Goal: Task Accomplishment & Management: Use online tool/utility

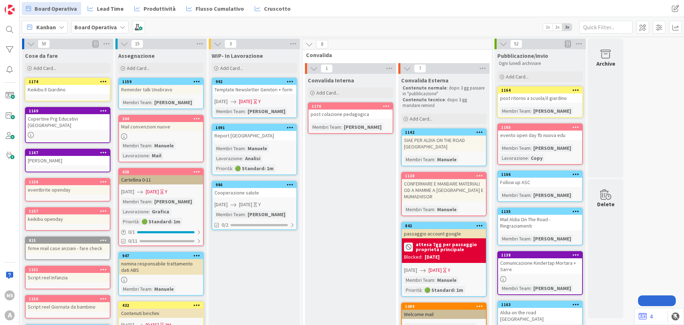
click at [53, 65] on span "Add Card..." at bounding box center [45, 68] width 23 height 6
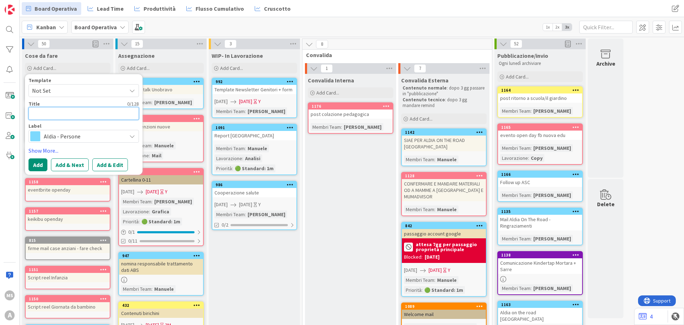
type textarea "O"
type textarea "x"
type textarea "Op"
type textarea "x"
type textarea "Opn"
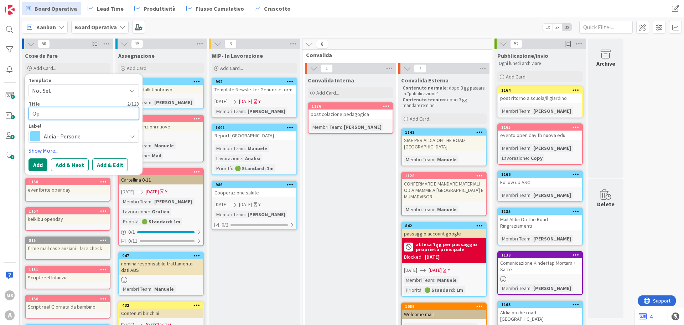
type textarea "x"
type textarea "Op"
type textarea "x"
type textarea "Ope"
type textarea "x"
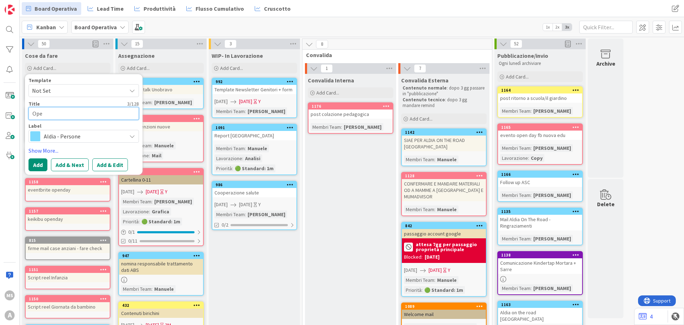
type textarea "Open"
type textarea "x"
type textarea "Open"
type textarea "x"
type textarea "Open D"
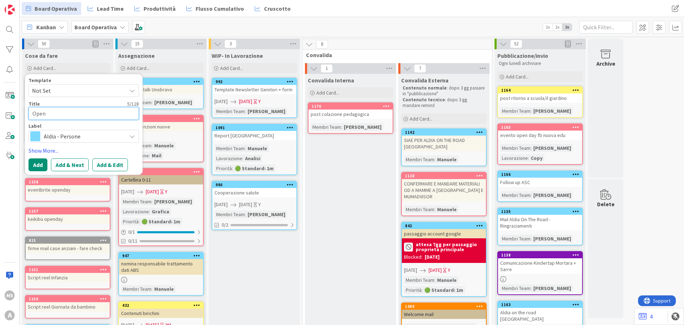
type textarea "x"
type textarea "Open Da"
type textarea "x"
type textarea "Open Day"
type textarea "x"
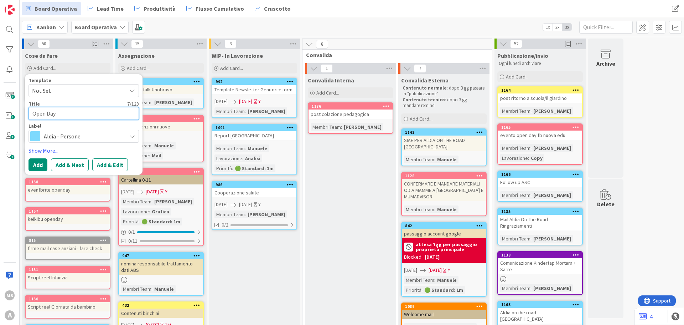
type textarea "Open Day"
type textarea "x"
type textarea "Open Day I"
type textarea "x"
type textarea "Open Day Il"
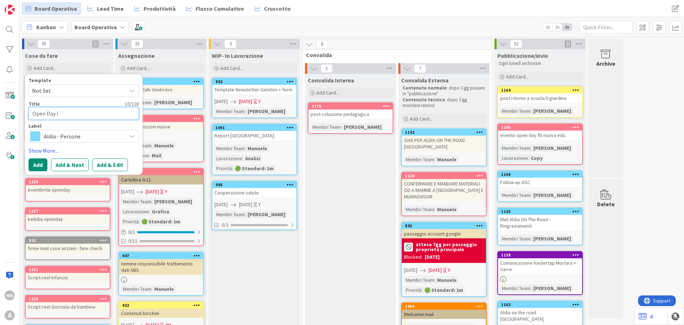
type textarea "x"
type textarea "Open Day Il"
type textarea "x"
type textarea "Open Day Il G"
type textarea "x"
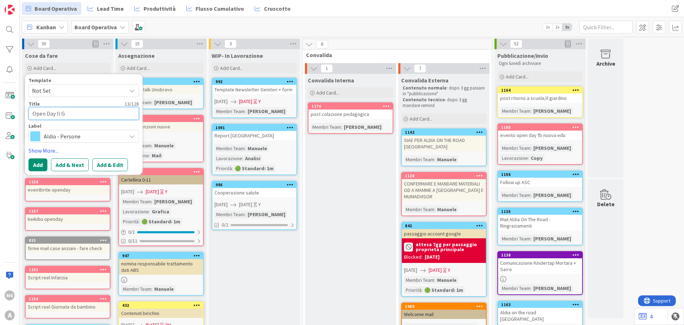
type textarea "Open Day Il Gi"
type textarea "x"
type textarea "Open Day Il Gia"
type textarea "x"
type textarea "Open Day Il Giar"
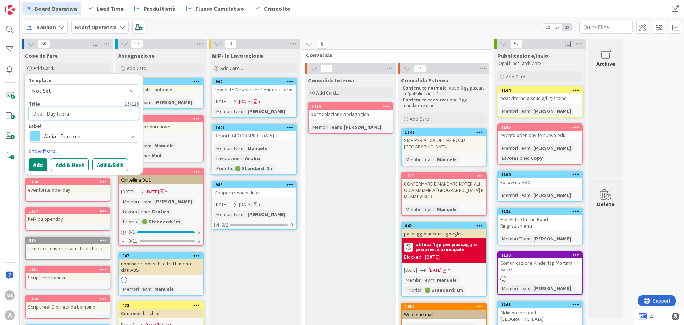
type textarea "x"
type textarea "Open Day Il Giard"
type textarea "x"
type textarea "Open Day Il Giardi"
type textarea "x"
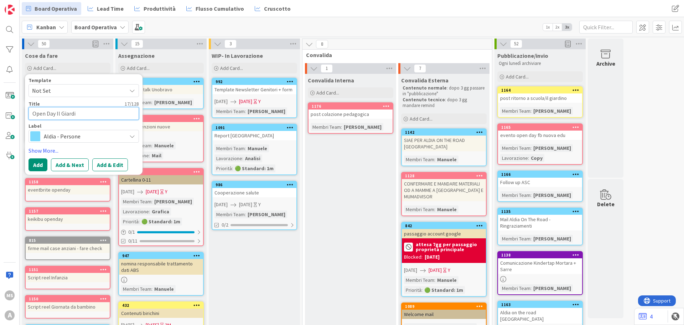
type textarea "Open Day Il Giardin"
type textarea "x"
type textarea "Open Day Il Giardino"
type textarea "x"
type textarea "Open Day Il Giardino/"
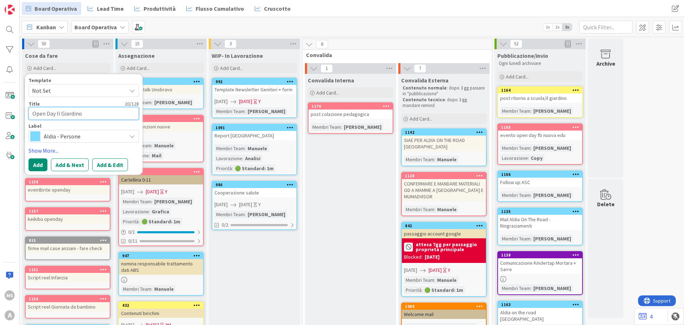
type textarea "x"
type textarea "Open Day Il Giardino/L"
type textarea "x"
type textarea "Open Day Il Giardino/La"
type textarea "x"
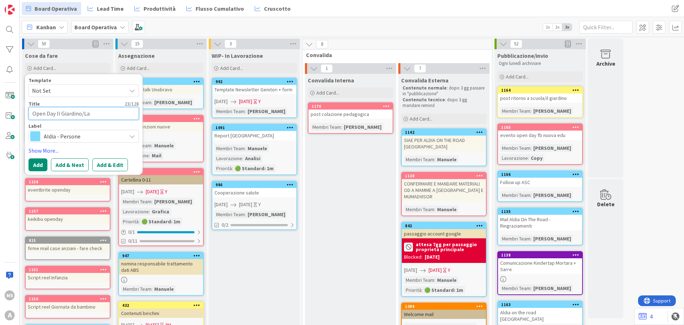
type textarea "Open Day Il Giardino/Lag"
type textarea "x"
type textarea "Open Day Il Giardino/Lagr"
type textarea "x"
type textarea "Open Day Il Giardino/[GEOGRAPHIC_DATA]"
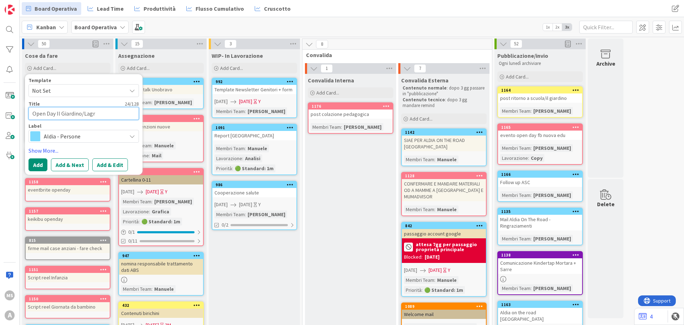
type textarea "x"
type textarea "Open Day Il Giardino/[GEOGRAPHIC_DATA]"
type textarea "x"
type textarea "Open Day Il Giardino/Lagrang"
type textarea "x"
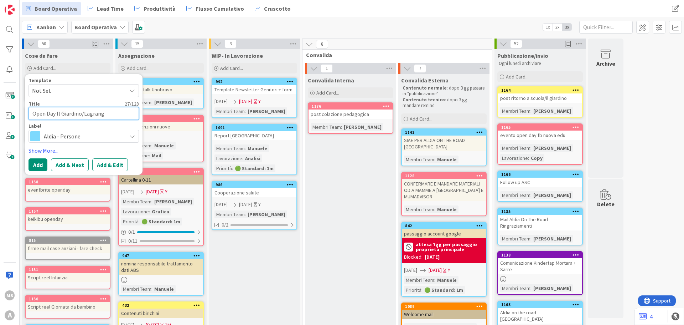
type textarea "Open Day Il Giardino/[PERSON_NAME]"
type textarea "x"
type textarea "Open Day Il Giardino/[PERSON_NAME]"
click at [79, 143] on div "Template Not Set Title 29 / 128 Open Day Il Giardino/Lagrange Label Aldia - Per…" at bounding box center [84, 124] width 110 height 93
click at [78, 140] on span "Aldia - Persone" at bounding box center [83, 136] width 79 height 10
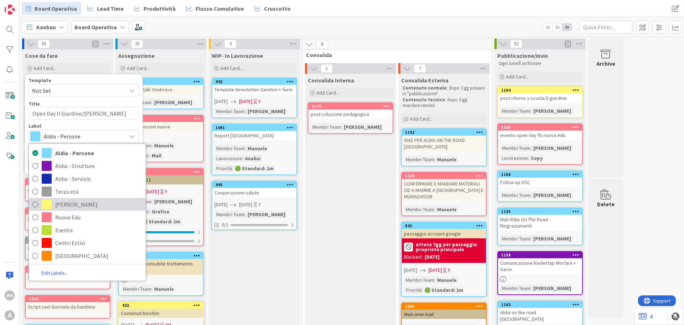
click at [64, 198] on link "[PERSON_NAME]" at bounding box center [87, 204] width 117 height 13
type textarea "x"
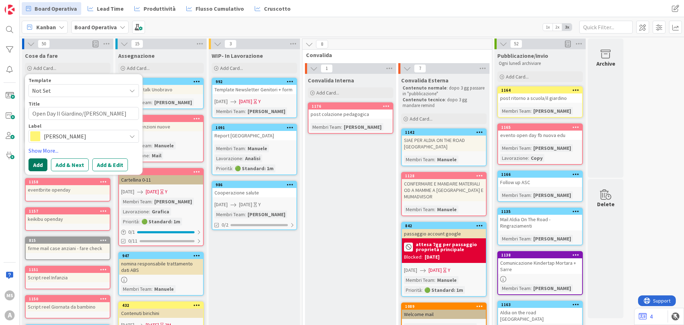
click at [36, 161] on button "Add" at bounding box center [38, 164] width 19 height 13
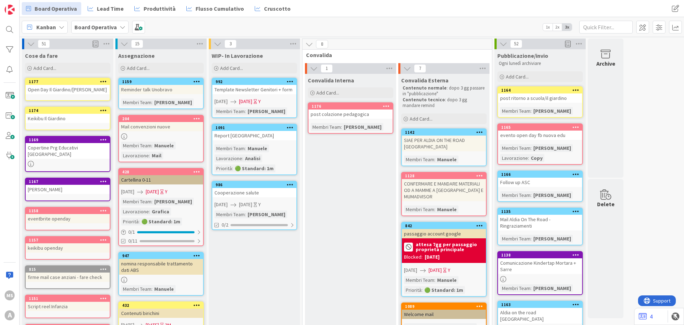
click at [78, 94] on link "1177 Open Day Il Giardino/[PERSON_NAME]" at bounding box center [68, 89] width 86 height 23
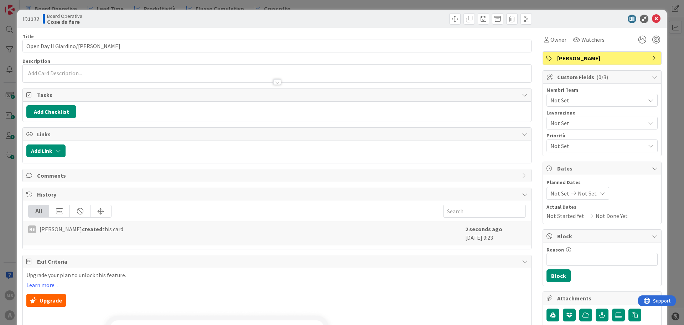
click at [547, 124] on div "Not Set" at bounding box center [602, 123] width 111 height 13
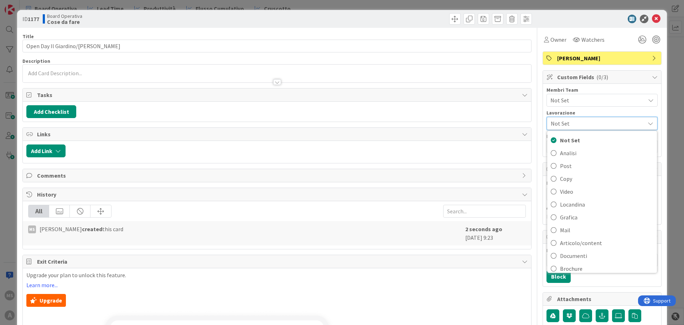
click at [554, 122] on span "Not Set" at bounding box center [596, 123] width 91 height 10
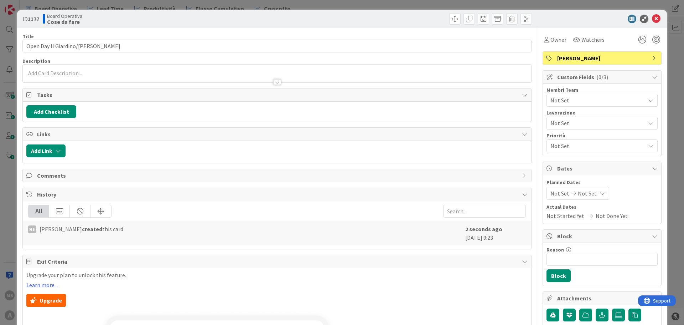
click at [554, 143] on span "Not Set" at bounding box center [598, 145] width 95 height 9
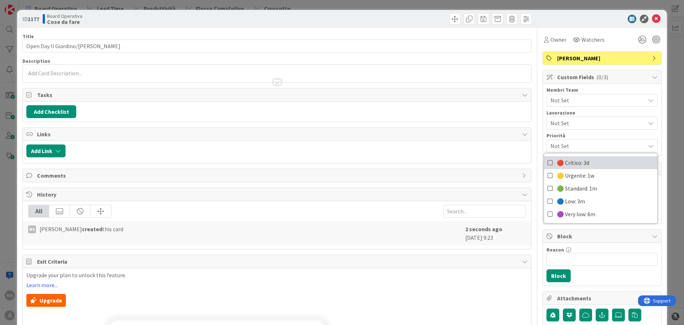
click at [557, 162] on span "🔴 Critico: 3d" at bounding box center [573, 162] width 32 height 11
click at [655, 16] on icon at bounding box center [656, 19] width 9 height 9
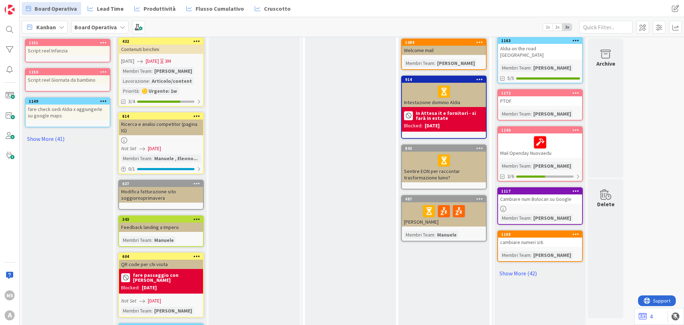
scroll to position [285, 0]
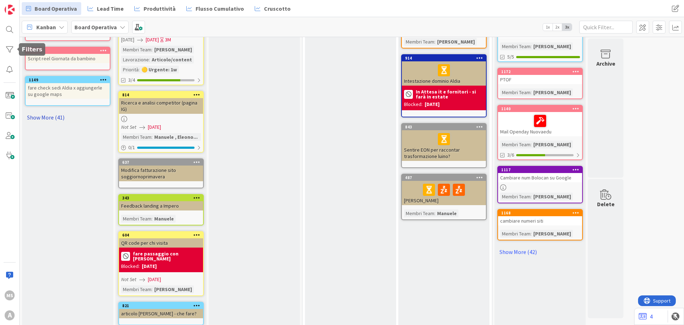
click at [48, 112] on link "Show More (41)" at bounding box center [68, 117] width 86 height 11
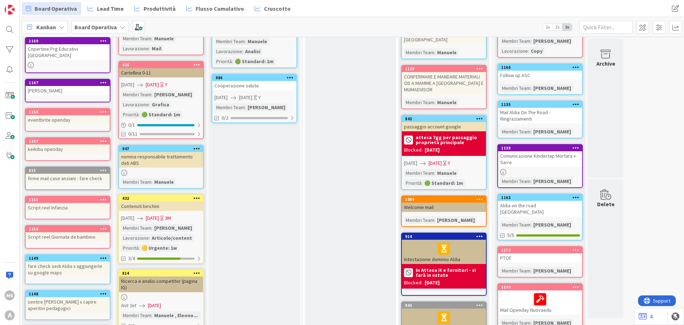
scroll to position [0, 0]
